Goal: Check status

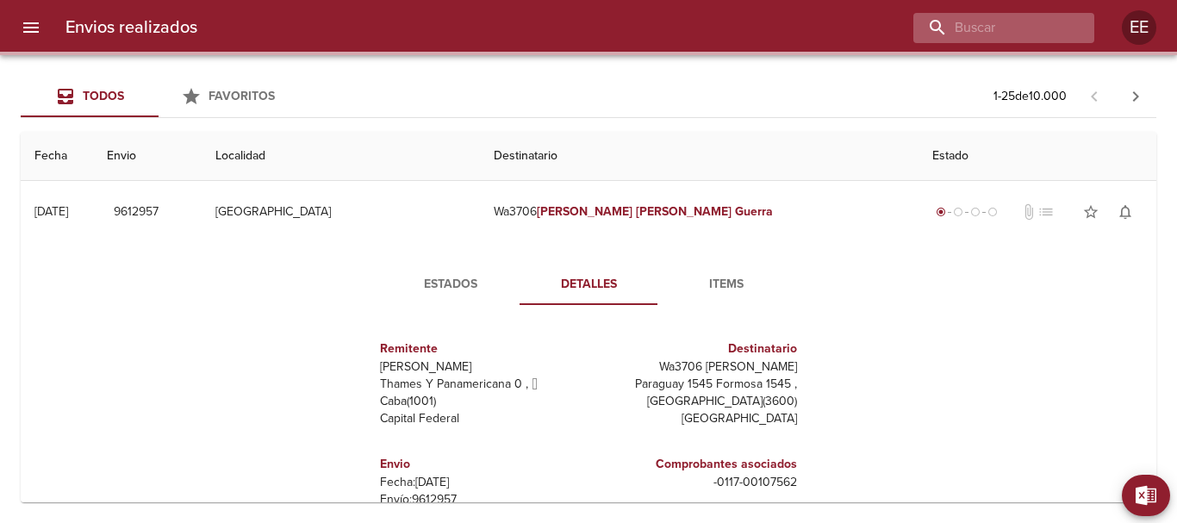
scroll to position [172, 0]
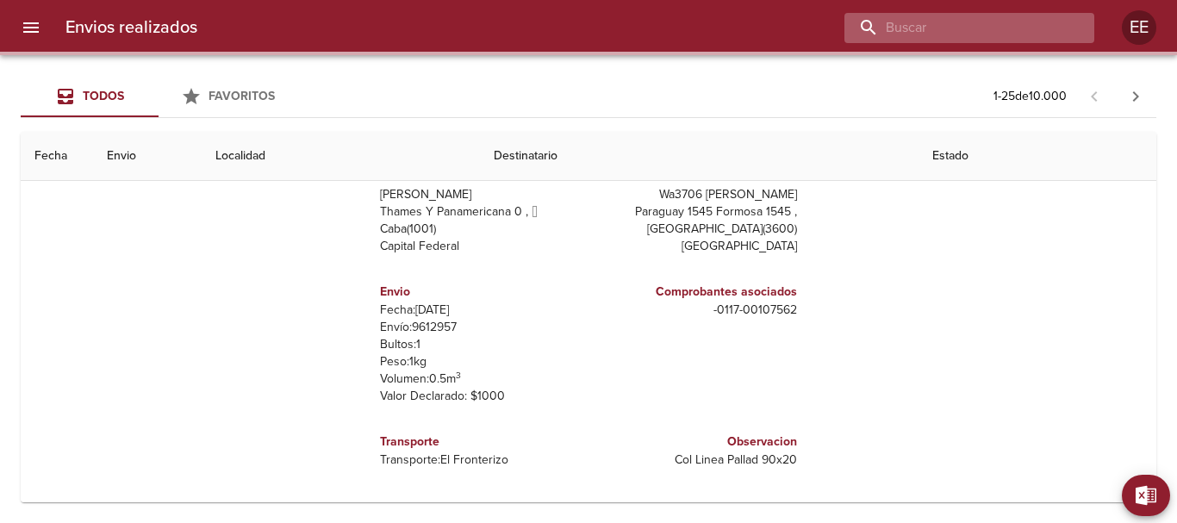
click at [1004, 22] on input "buscar" at bounding box center [955, 28] width 221 height 30
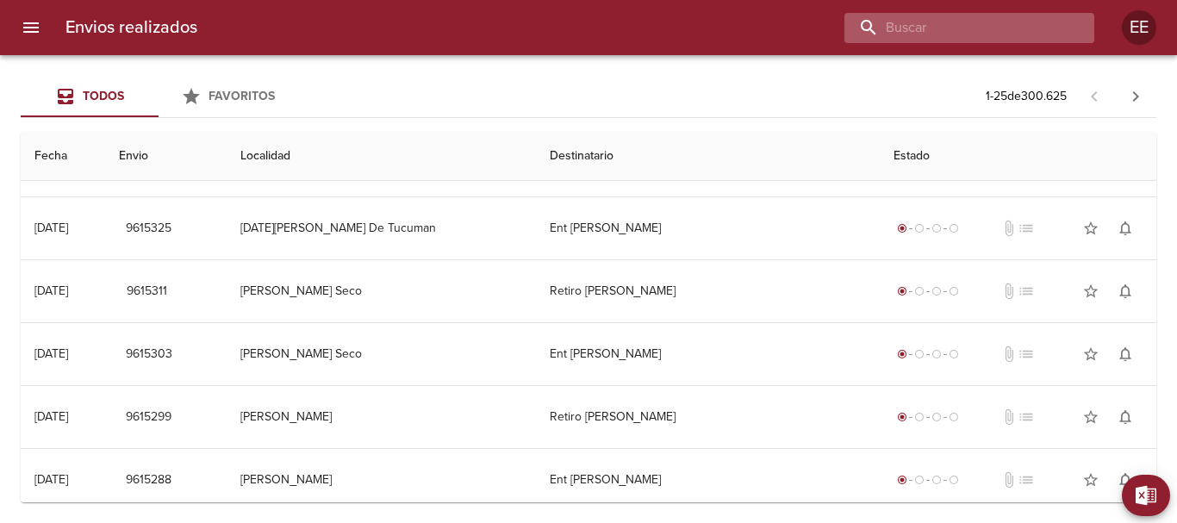
scroll to position [0, 0]
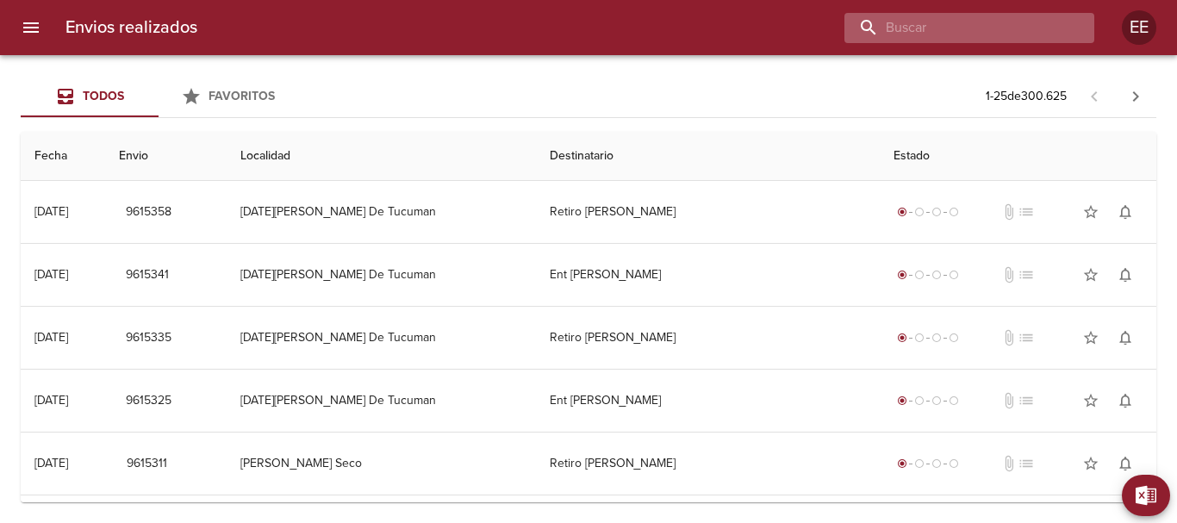
paste input "[PERSON_NAME]"
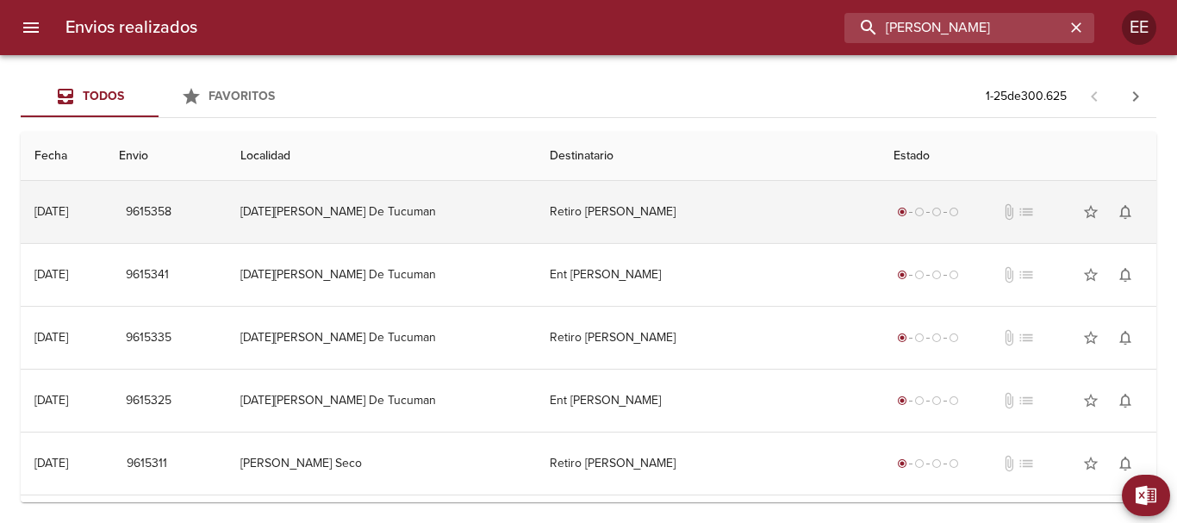
type input "[PERSON_NAME]"
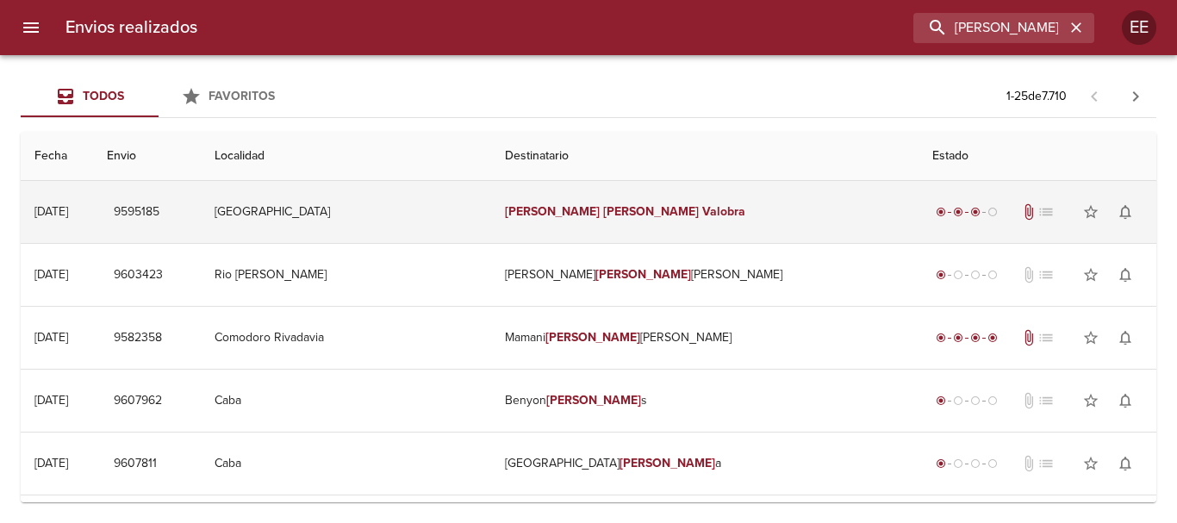
click at [607, 214] on em "[PERSON_NAME]" at bounding box center [651, 211] width 96 height 15
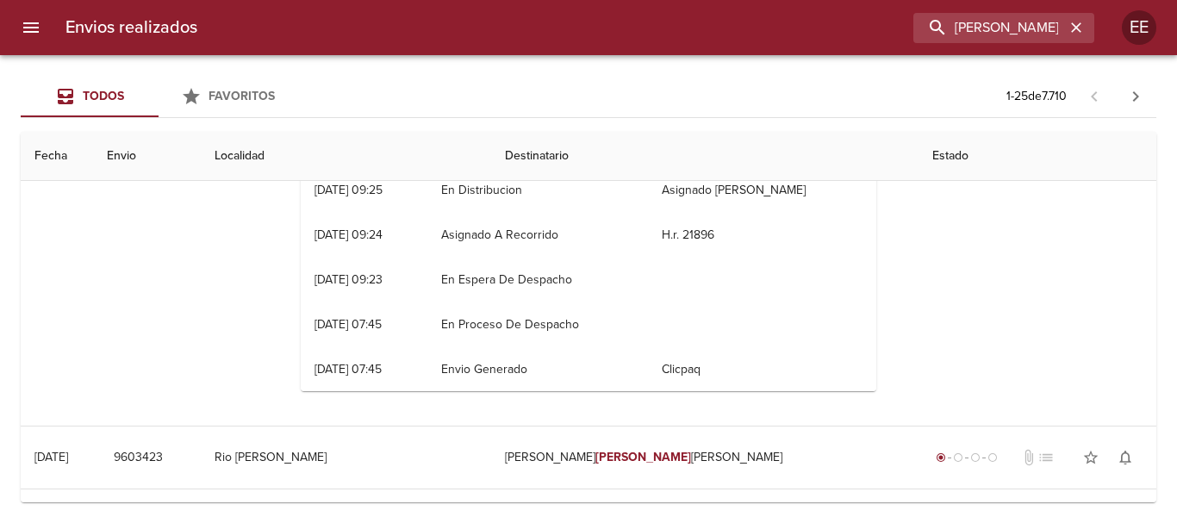
scroll to position [172, 0]
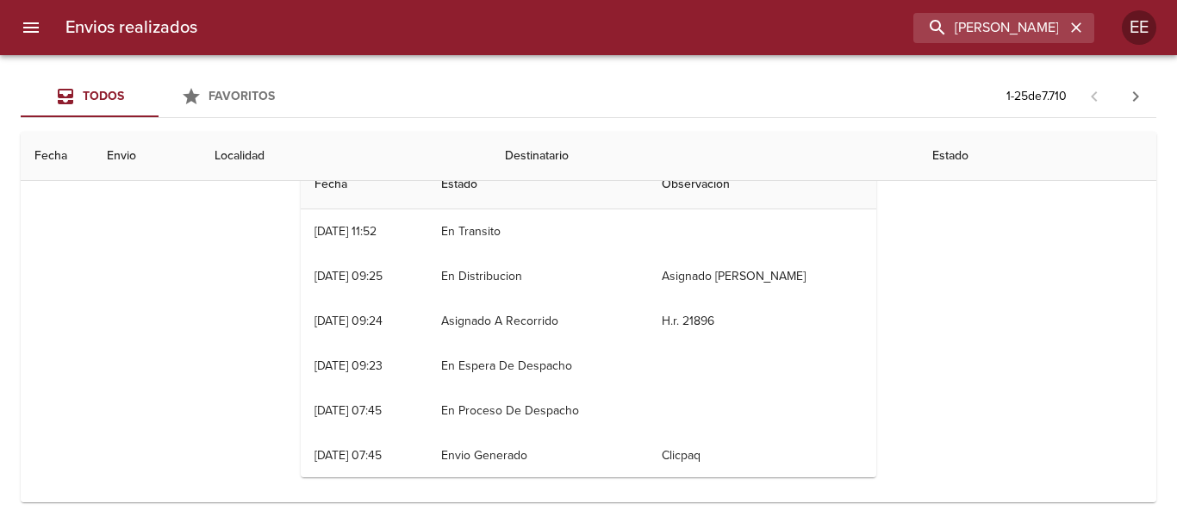
click at [167, 366] on div "Estados Detalles Items Documentos Fecha Estado Observacion 22/09 [DATE] 11:52 E…" at bounding box center [588, 291] width 1108 height 441
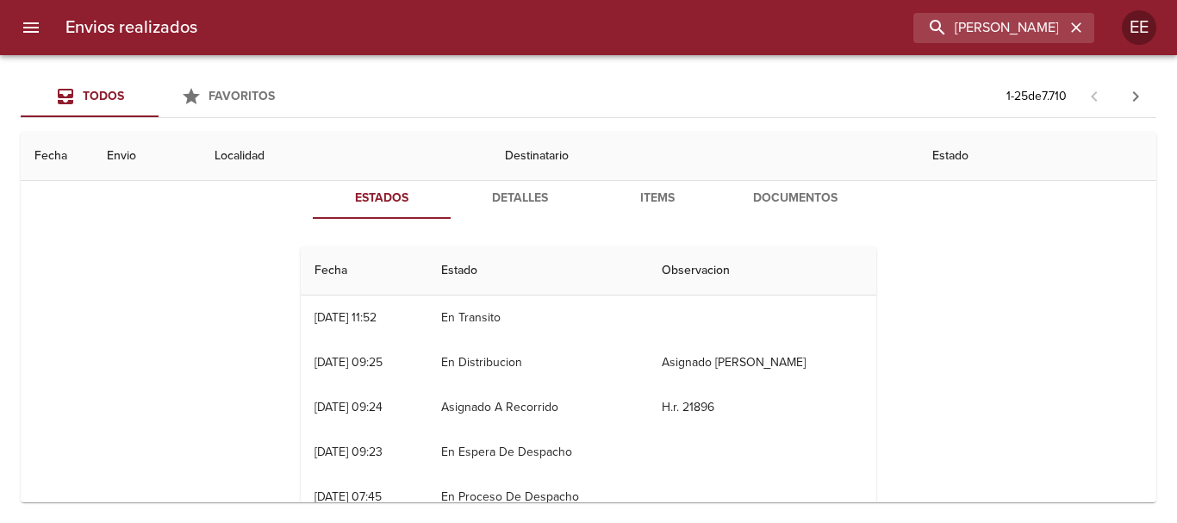
scroll to position [0, 0]
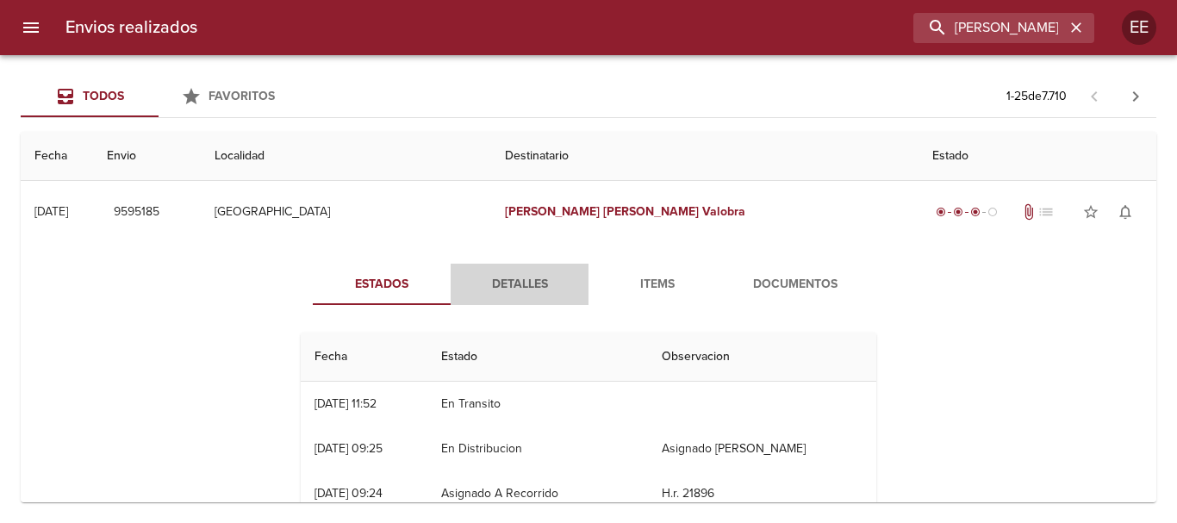
click at [519, 285] on span "Detalles" at bounding box center [519, 285] width 117 height 22
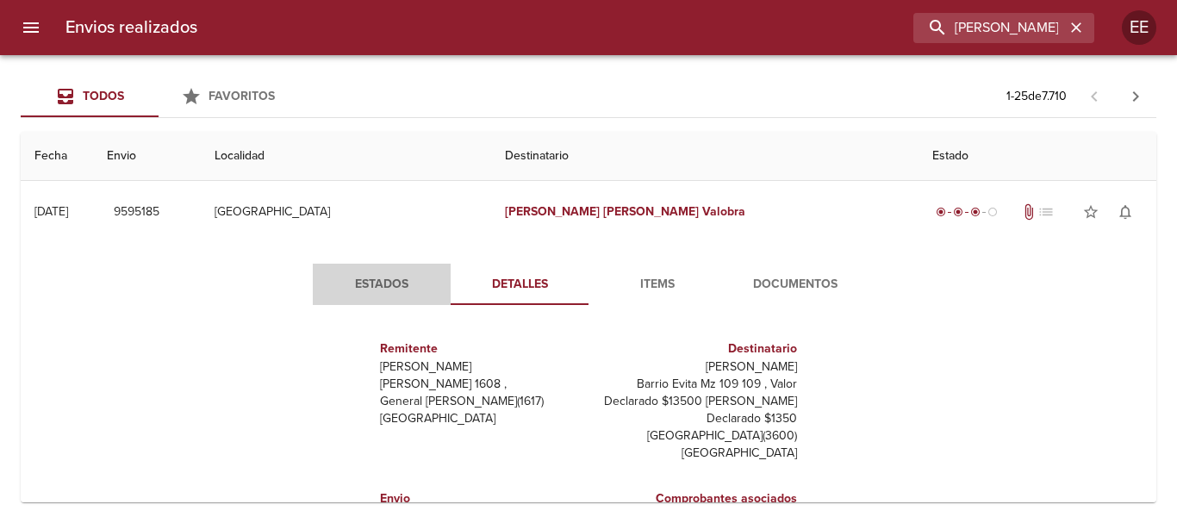
click at [371, 288] on span "Estados" at bounding box center [381, 285] width 117 height 22
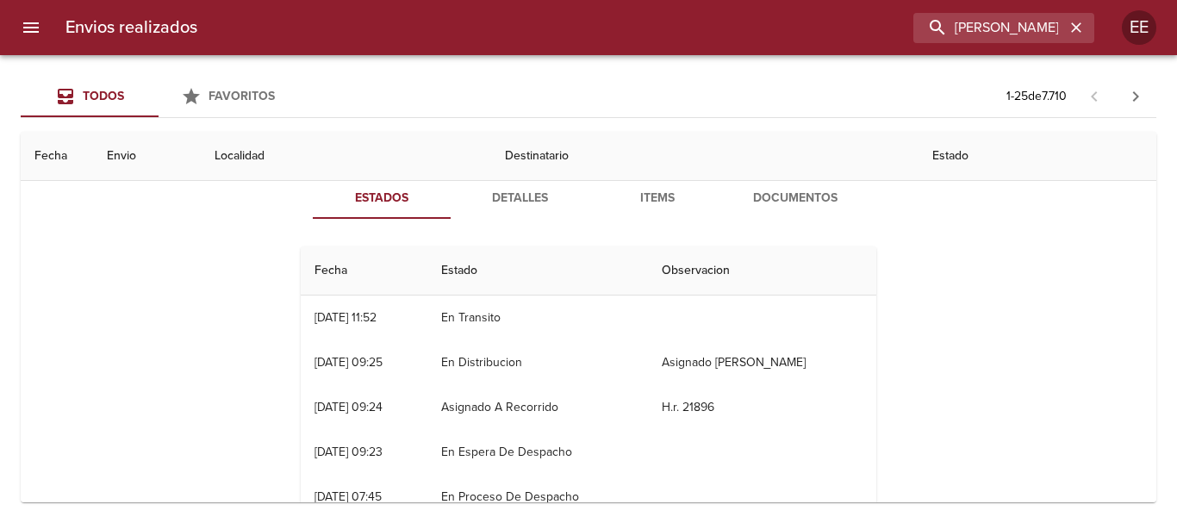
click at [518, 192] on span "Detalles" at bounding box center [519, 199] width 117 height 22
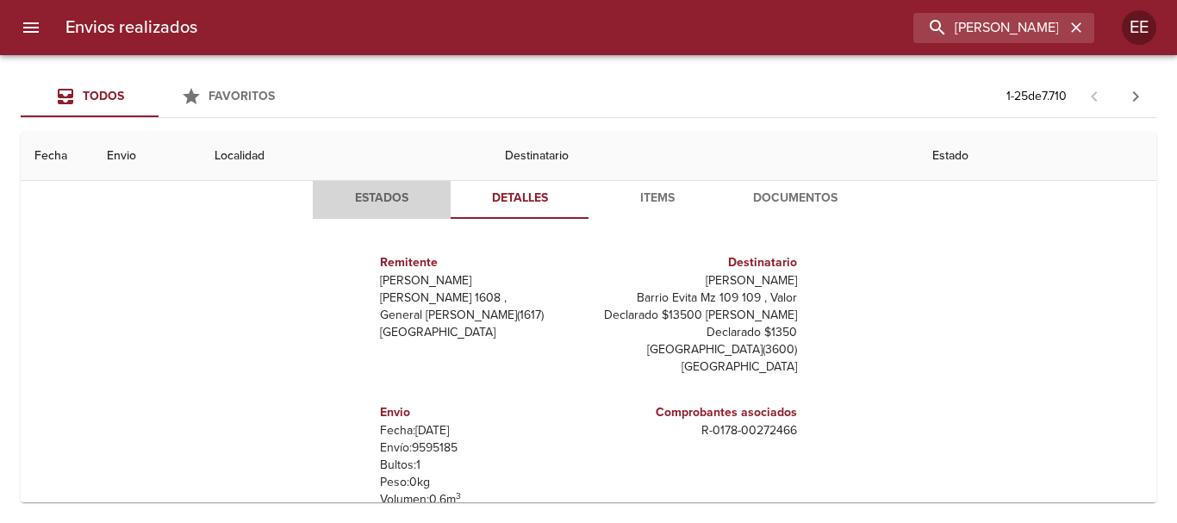
click at [383, 197] on span "Estados" at bounding box center [381, 199] width 117 height 22
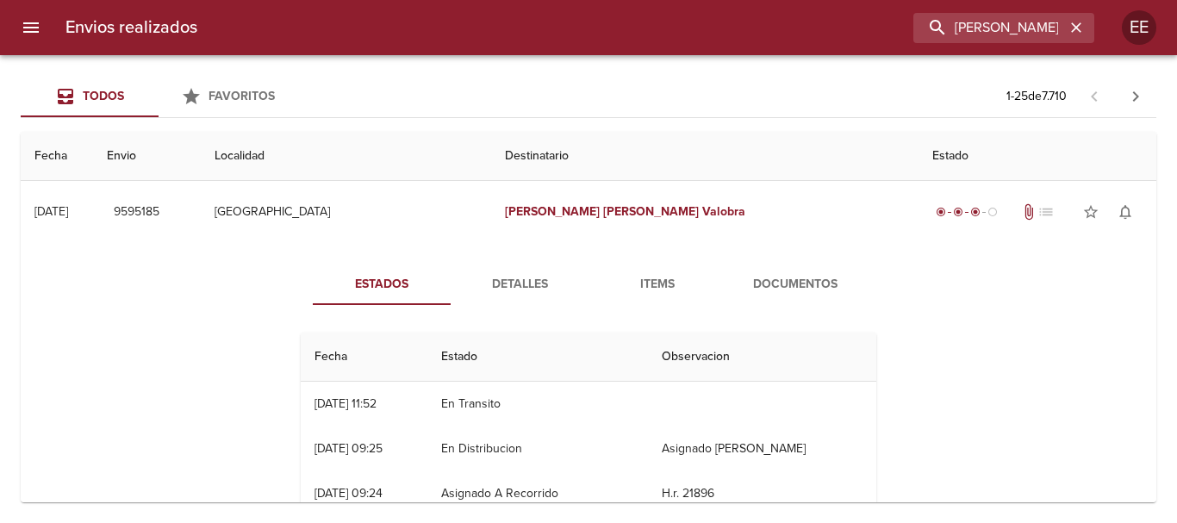
click at [495, 279] on span "Detalles" at bounding box center [519, 285] width 117 height 22
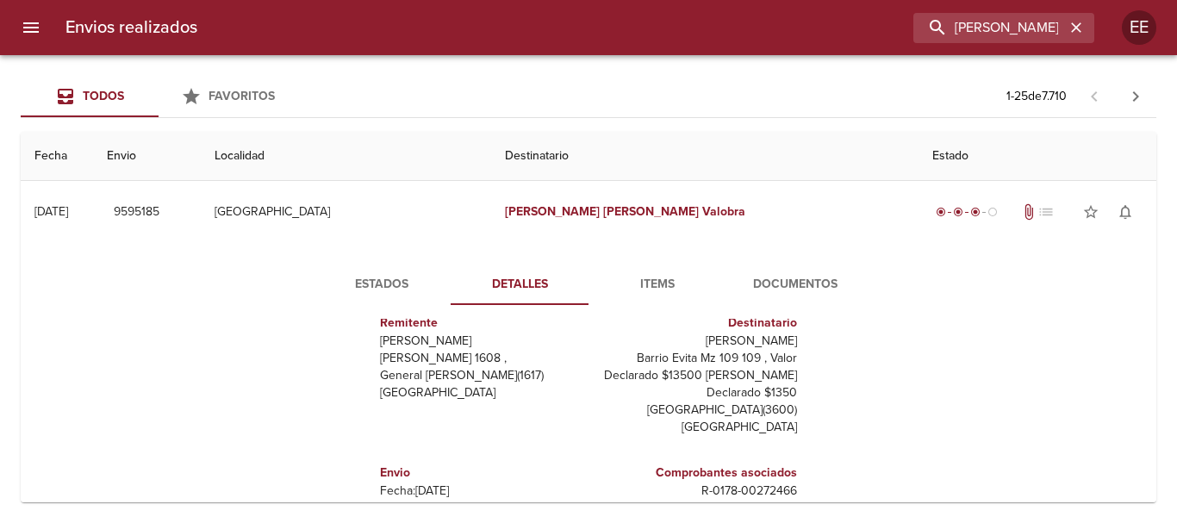
click at [362, 282] on span "Estados" at bounding box center [381, 285] width 117 height 22
